Goal: Task Accomplishment & Management: Complete application form

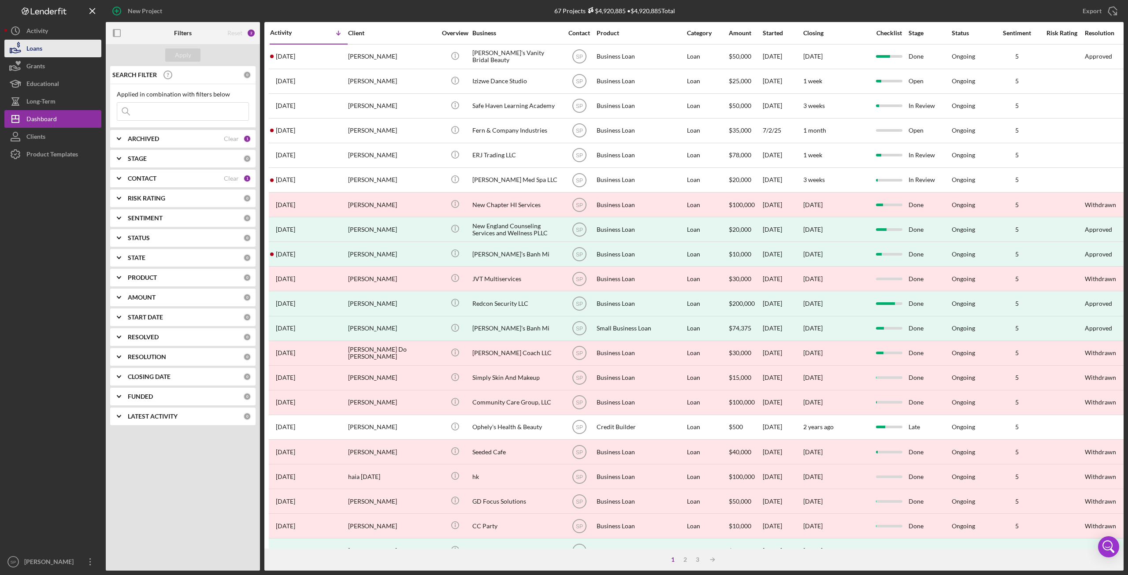
click at [48, 50] on button "Loans" at bounding box center [52, 49] width 97 height 18
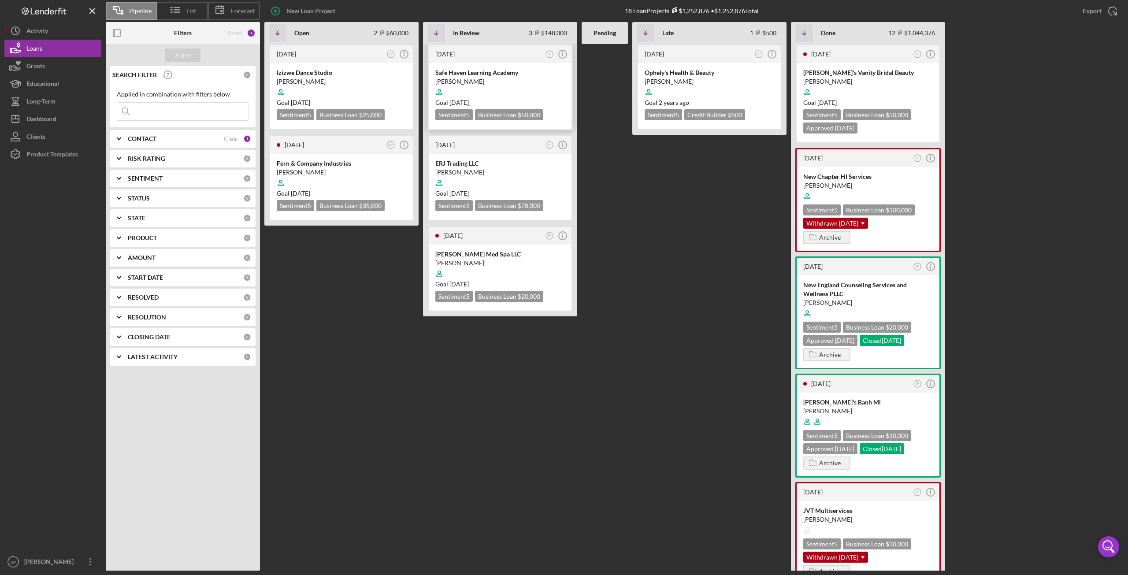
click at [476, 89] on div at bounding box center [500, 92] width 130 height 17
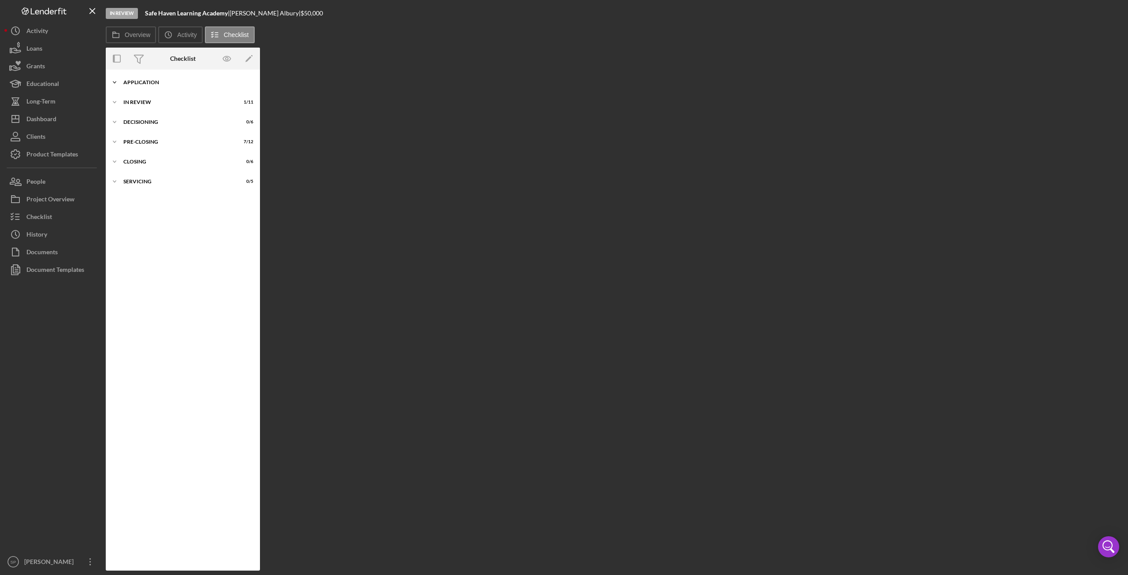
click at [114, 85] on icon "Icon/Expander" at bounding box center [115, 83] width 18 height 18
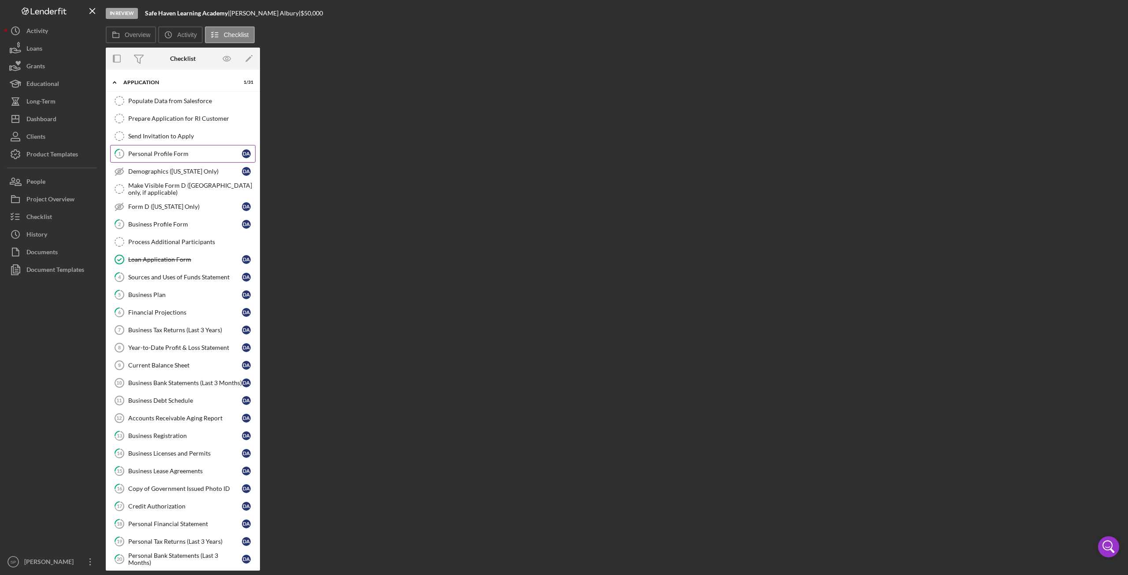
click at [159, 156] on link "1 Personal Profile Form D A" at bounding box center [182, 154] width 145 height 18
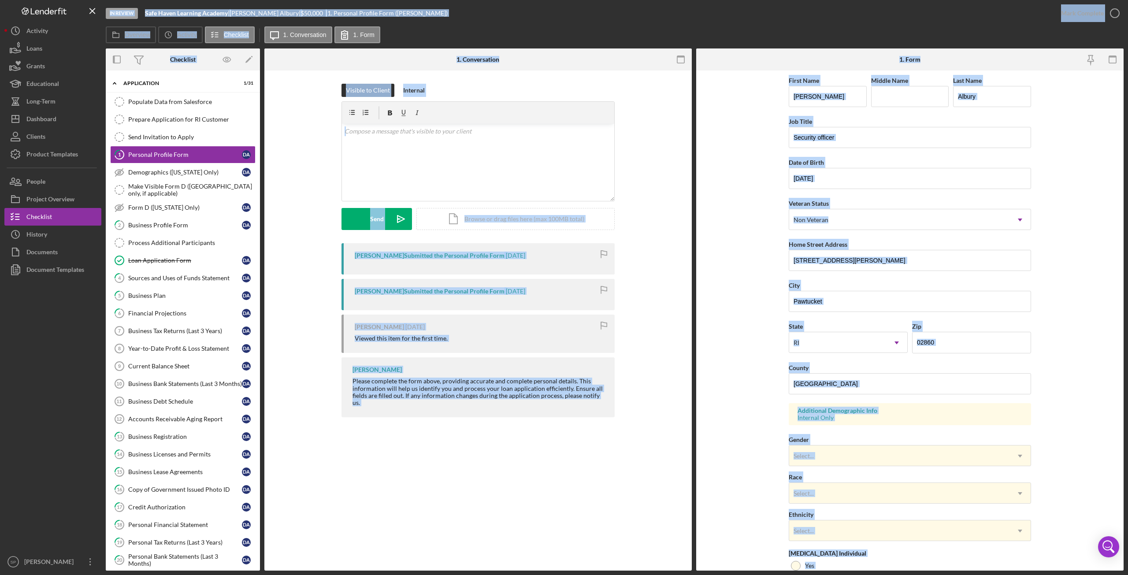
click at [727, 359] on form "First Name [PERSON_NAME] Middle Name Last Name Albury Job Title Security office…" at bounding box center [909, 320] width 427 height 500
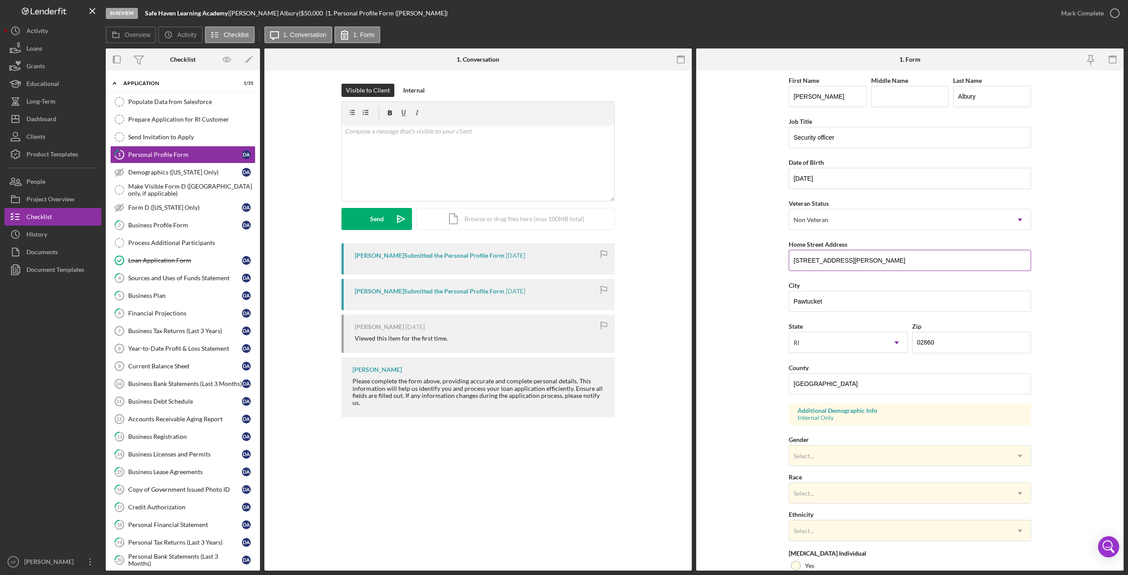
click at [790, 260] on input "[STREET_ADDRESS][PERSON_NAME]" at bounding box center [910, 260] width 242 height 21
click at [758, 293] on form "First Name [PERSON_NAME] Middle Name Last Name Albury Job Title Security office…" at bounding box center [909, 320] width 427 height 500
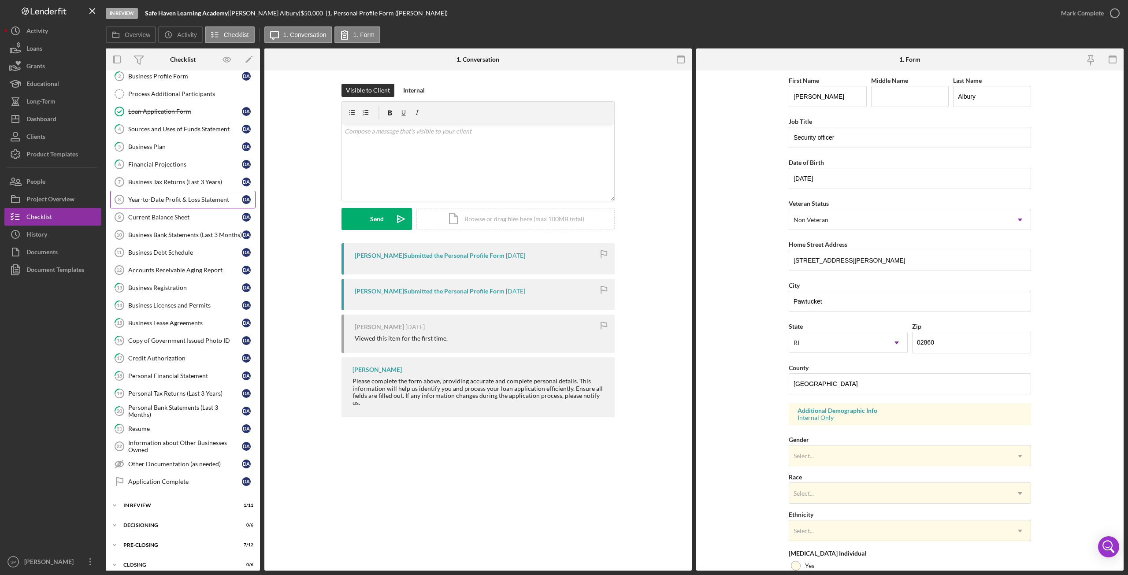
scroll to position [167, 0]
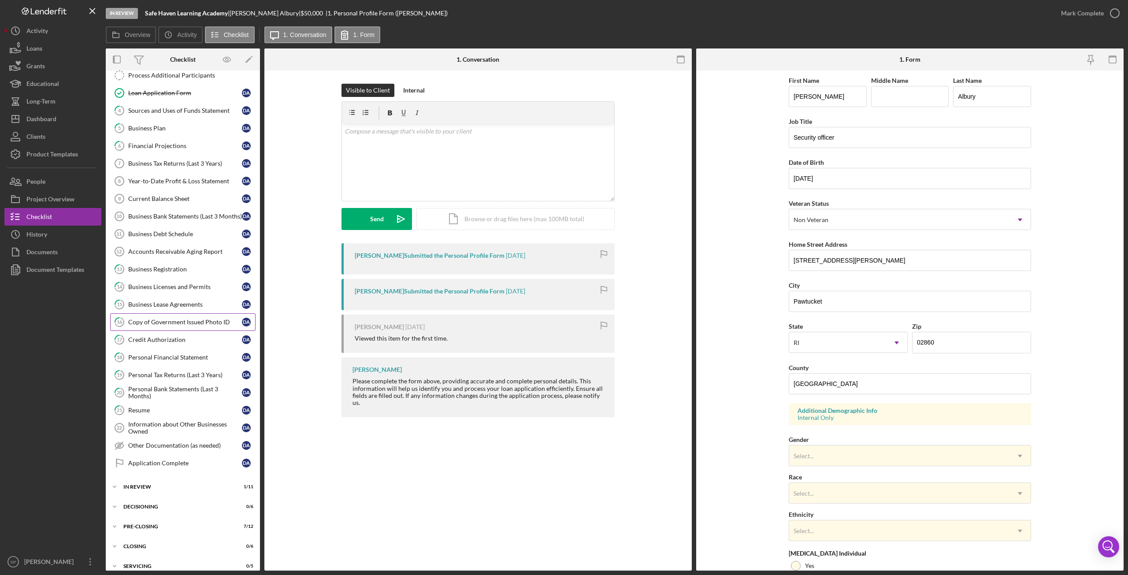
click at [185, 321] on link "16 Copy of Government Issued Photo ID D A" at bounding box center [182, 322] width 145 height 18
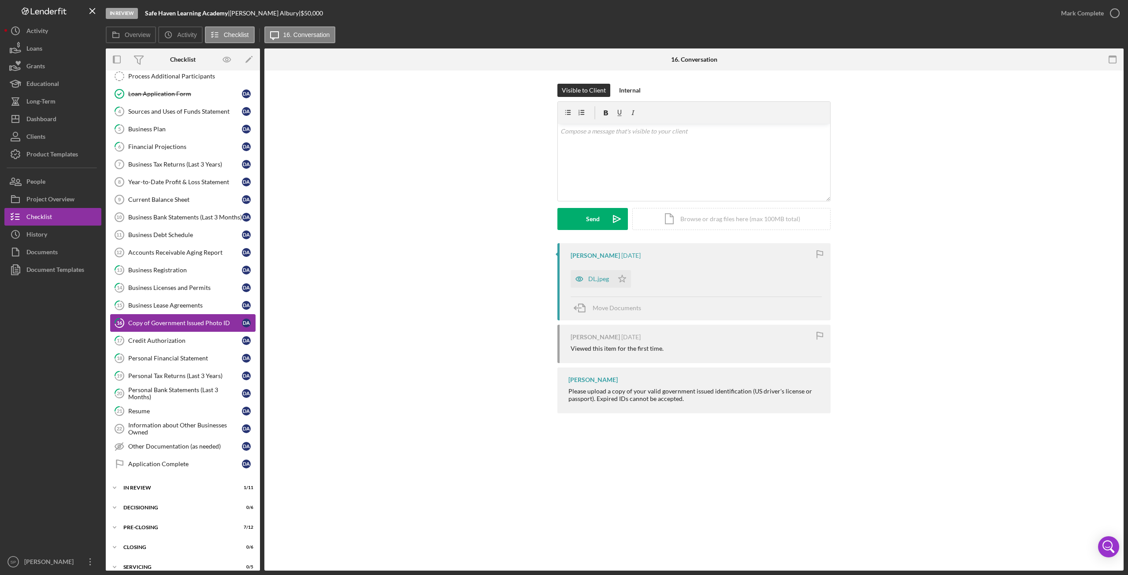
scroll to position [167, 0]
click at [601, 279] on div "DL.jpeg" at bounding box center [598, 278] width 21 height 7
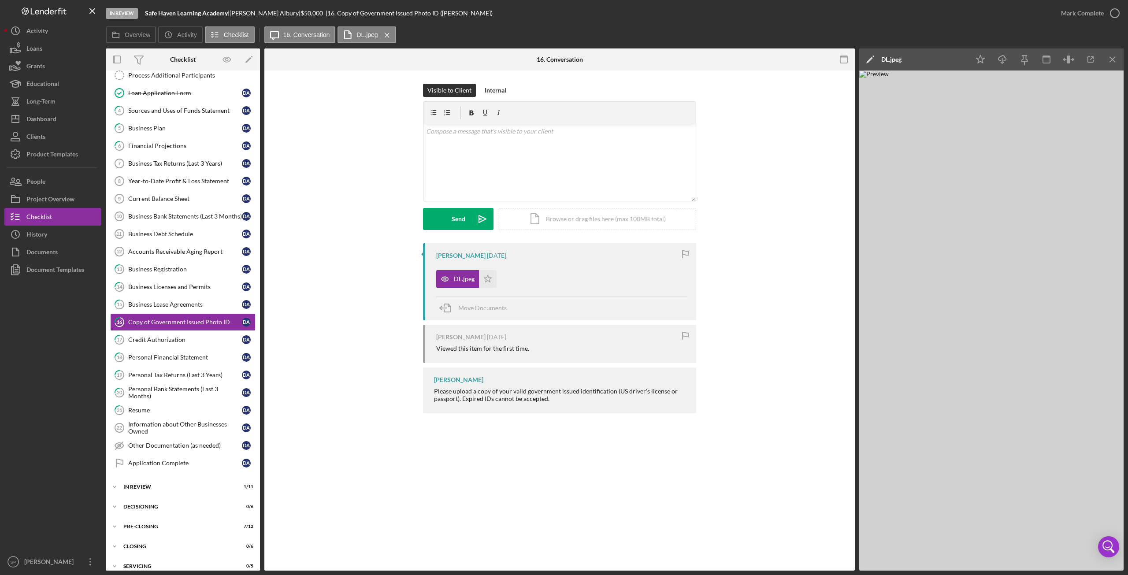
click at [759, 464] on div "16 Copy of Government Issued Photo ID Visible to Client Internal v Color teal C…" at bounding box center [559, 320] width 590 height 500
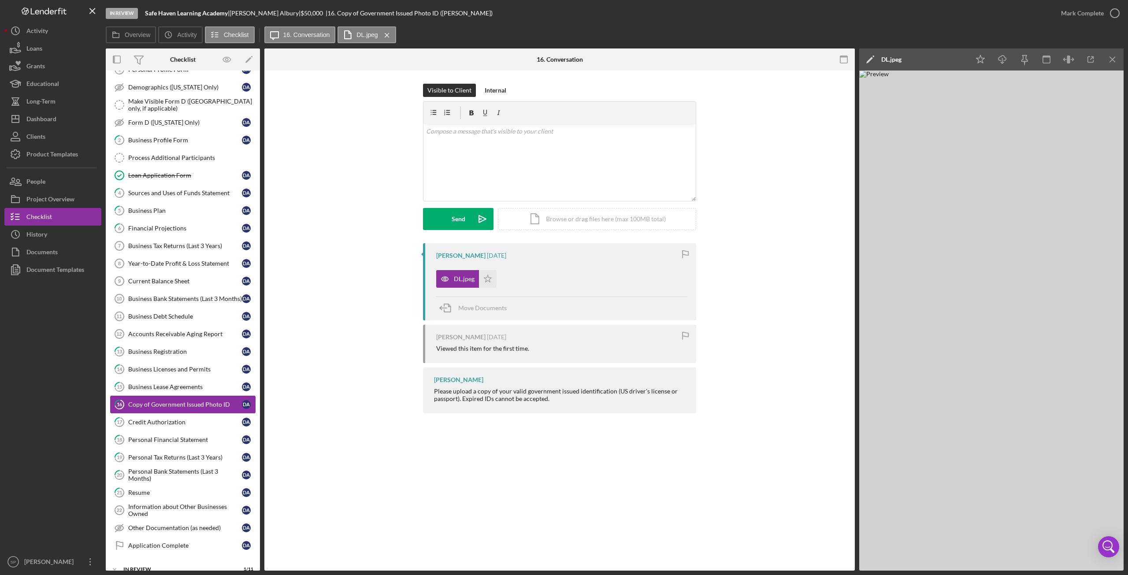
scroll to position [0, 0]
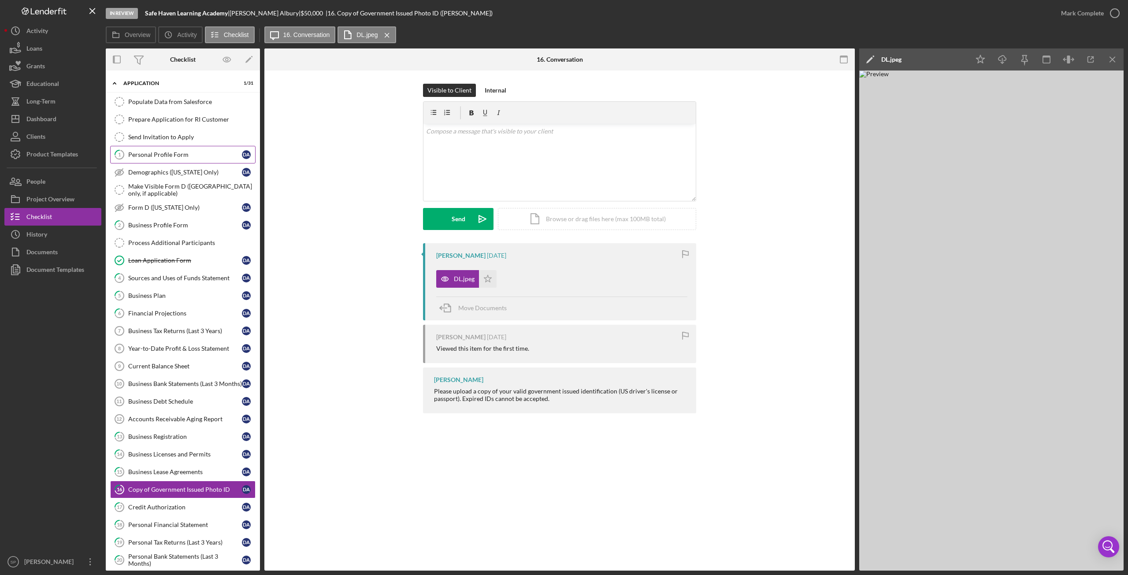
click at [159, 155] on div "Personal Profile Form" at bounding box center [185, 154] width 114 height 7
